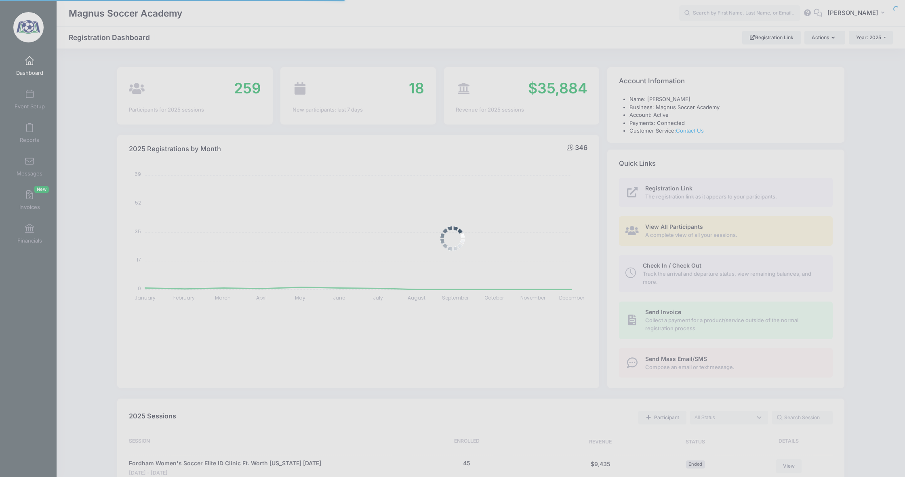
select select
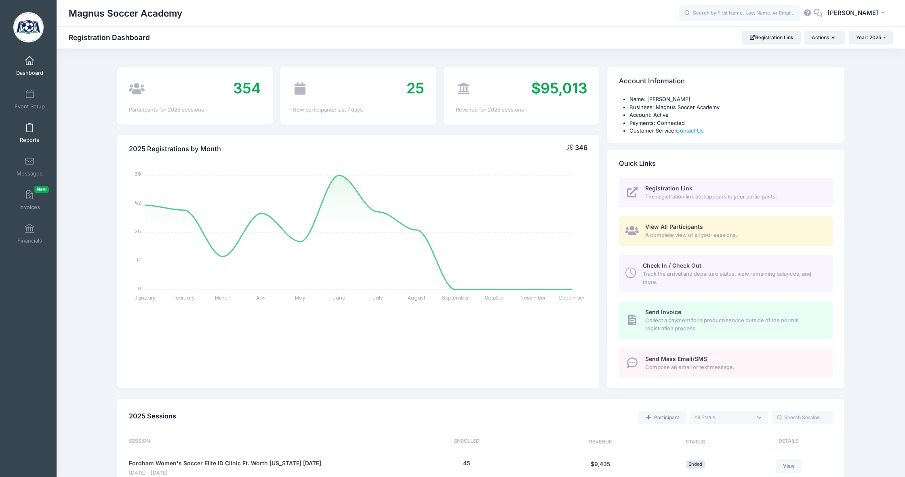
click at [25, 133] on link "Reports" at bounding box center [30, 133] width 38 height 28
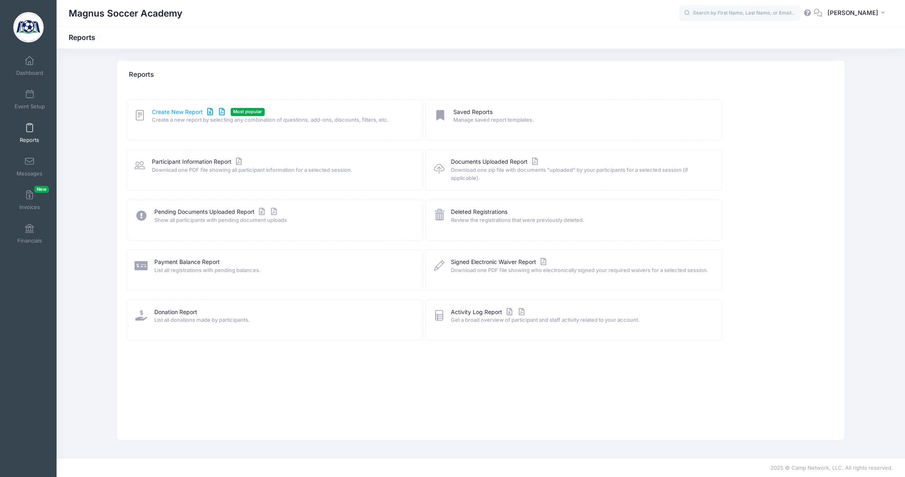
click at [185, 114] on link "Create New Report" at bounding box center [189, 112] width 75 height 8
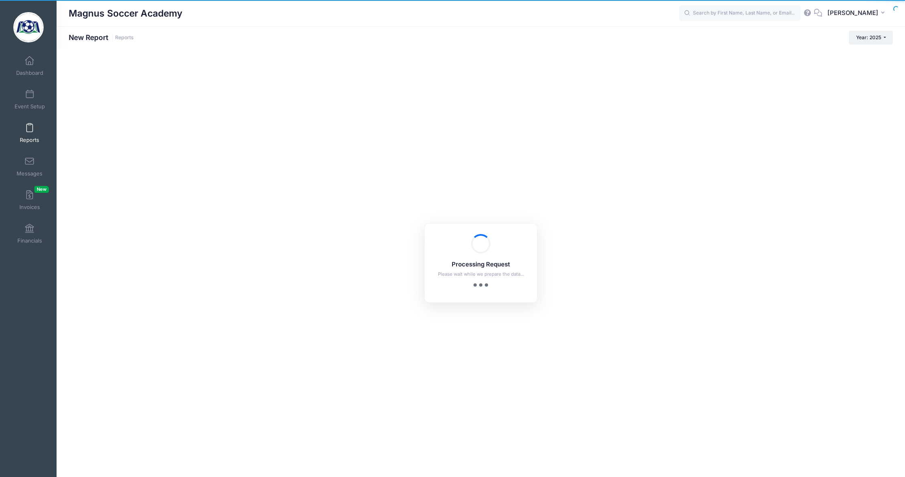
checkbox input "true"
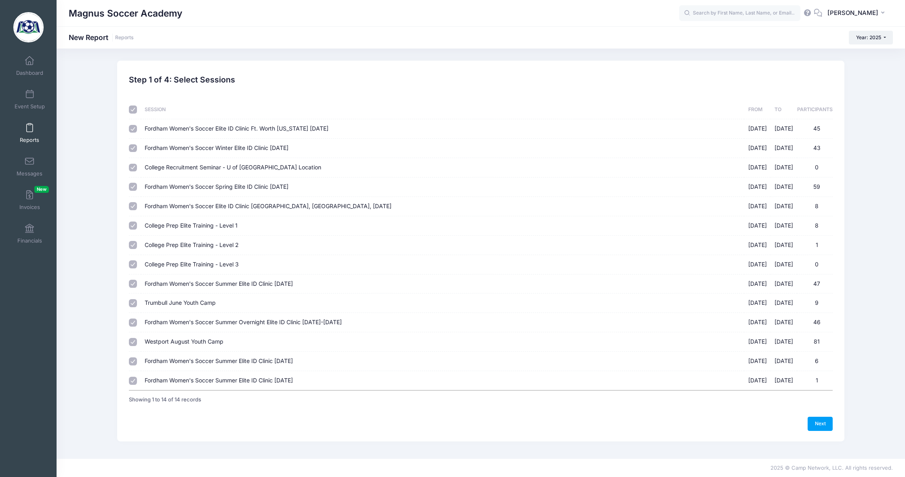
click at [133, 109] on input "checkbox" at bounding box center [133, 109] width 8 height 8
checkbox input "false"
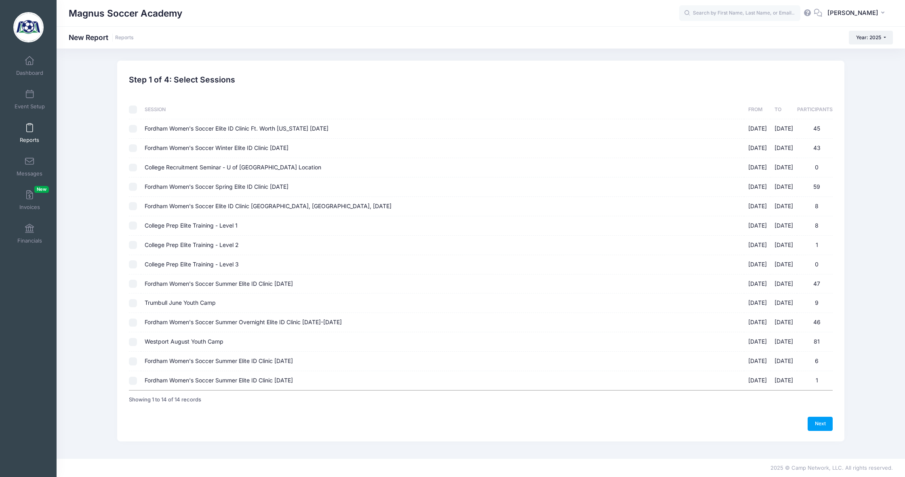
checkbox input "false"
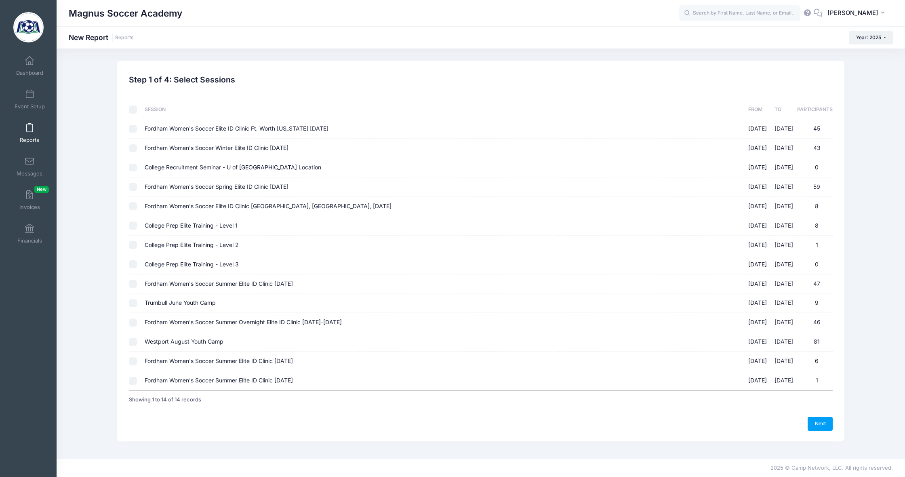
checkbox input "false"
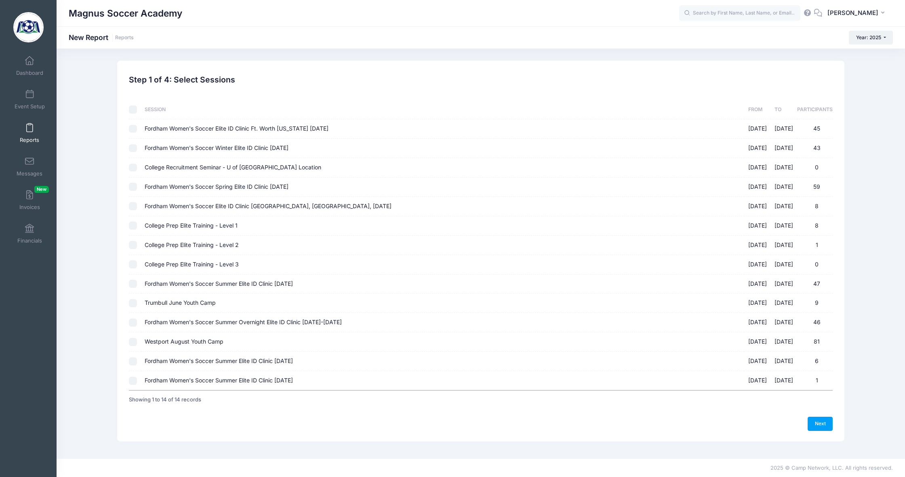
checkbox input "false"
click at [133, 338] on input "Westport August Youth Camp [DATE] - [DATE] 81" at bounding box center [133, 342] width 8 height 8
checkbox input "true"
click at [822, 416] on link "Next" at bounding box center [819, 423] width 25 height 14
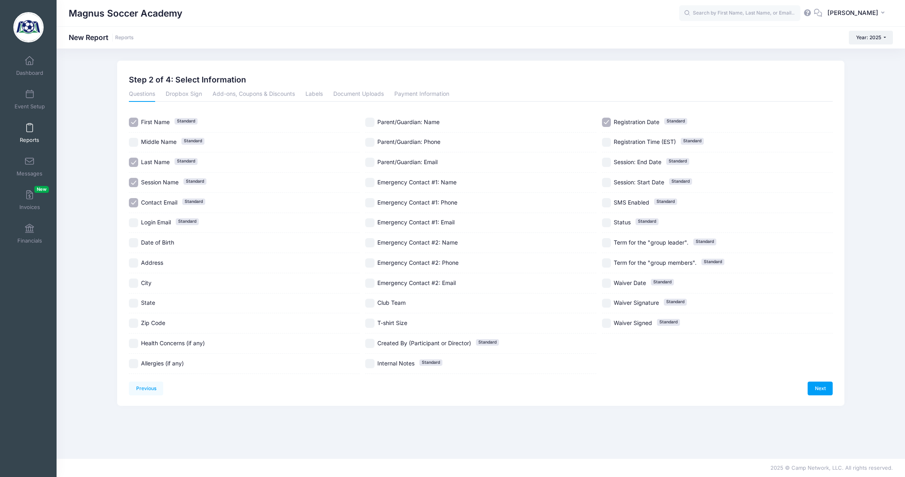
click at [134, 202] on input "Contact Email Standard" at bounding box center [133, 202] width 9 height 9
checkbox input "false"
click at [134, 244] on input "Date of Birth" at bounding box center [133, 242] width 9 height 9
checkbox input "true"
click at [132, 183] on input "Session Name Standard" at bounding box center [133, 182] width 9 height 9
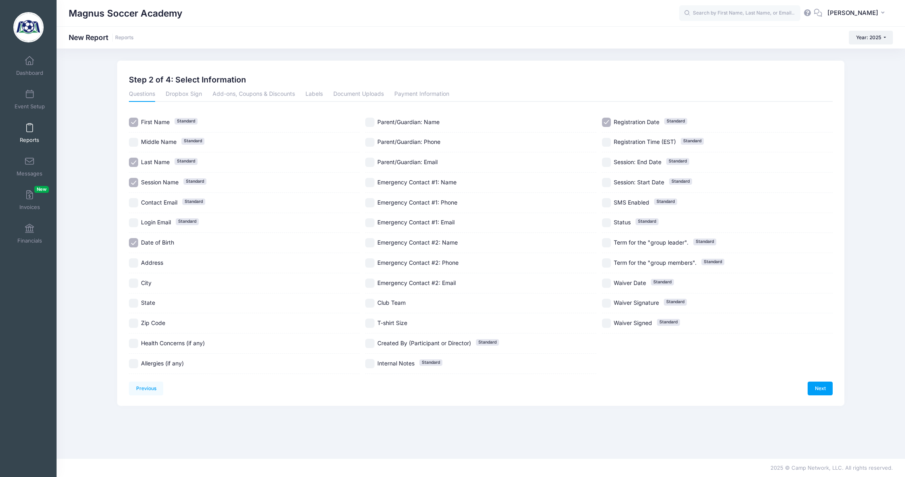
checkbox input "false"
click at [607, 127] on input "Registration Date Standard" at bounding box center [606, 122] width 9 height 9
checkbox input "false"
click at [818, 384] on link "Next" at bounding box center [819, 388] width 25 height 14
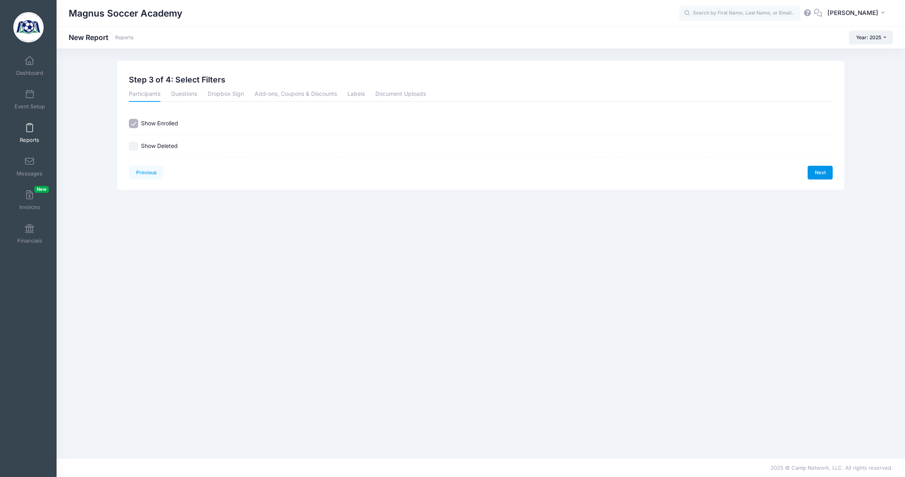
click at [826, 172] on link "Next" at bounding box center [819, 173] width 25 height 14
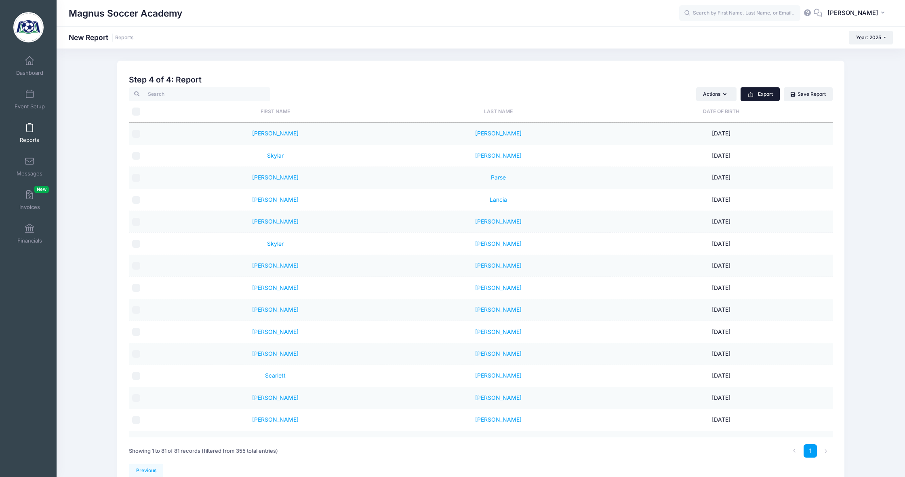
click at [760, 95] on button "Export" at bounding box center [759, 94] width 39 height 14
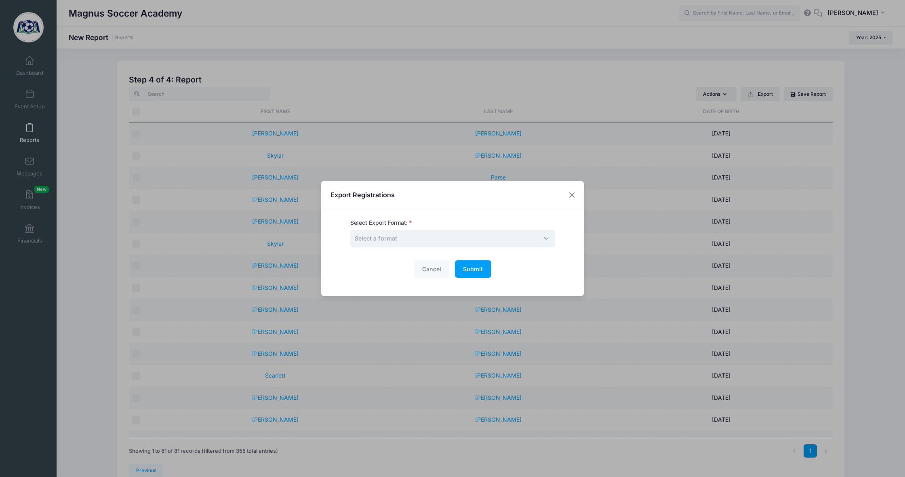
click at [396, 240] on span "Select a format" at bounding box center [376, 238] width 42 height 7
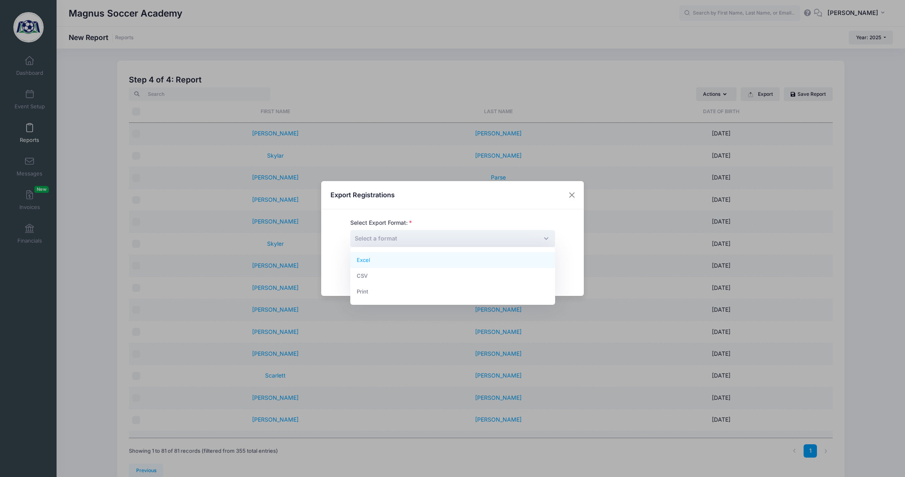
select select "excel"
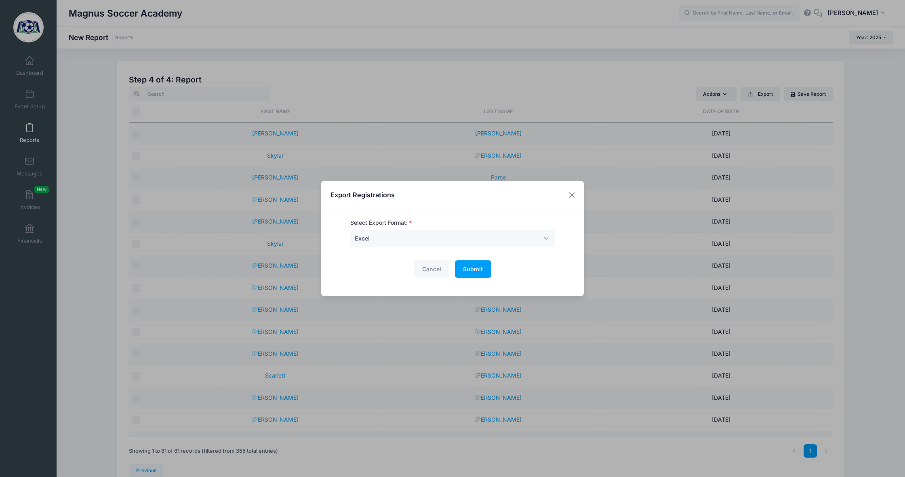
click at [475, 271] on span "Submit" at bounding box center [473, 268] width 20 height 7
